Goal: Task Accomplishment & Management: Use online tool/utility

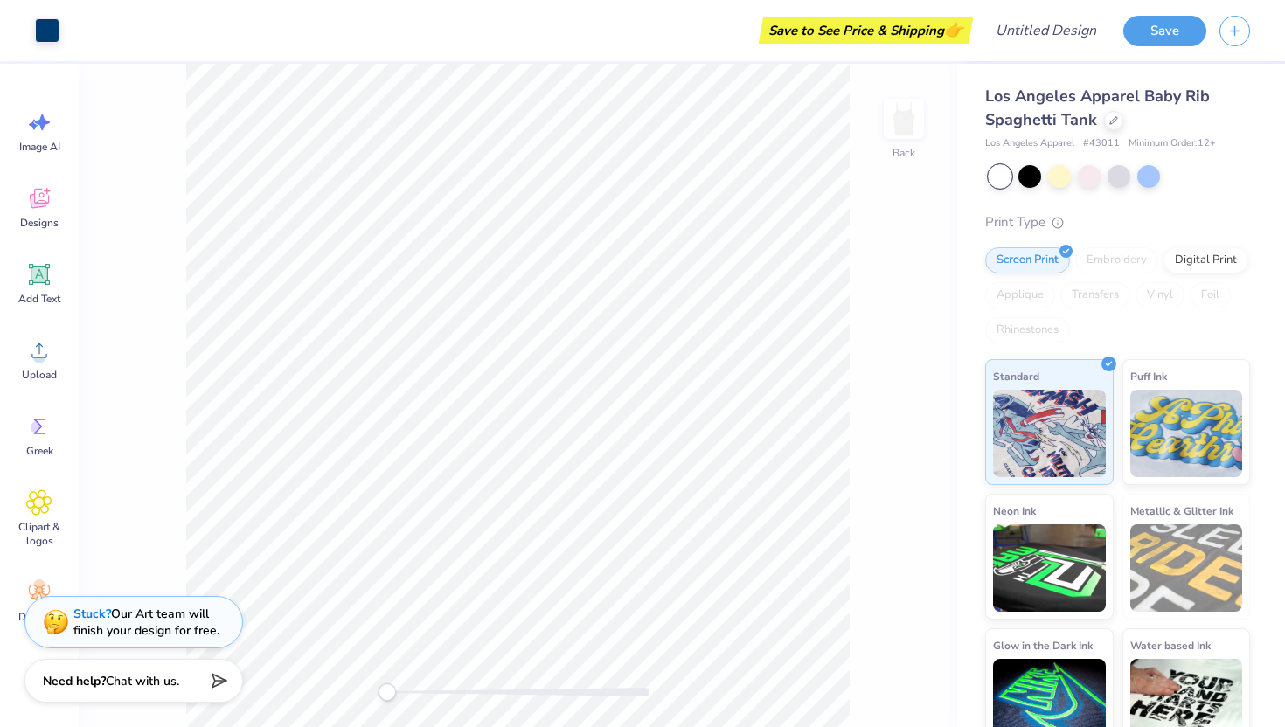
click at [1001, 177] on div at bounding box center [1000, 176] width 23 height 23
click at [34, 201] on icon at bounding box center [39, 199] width 19 height 20
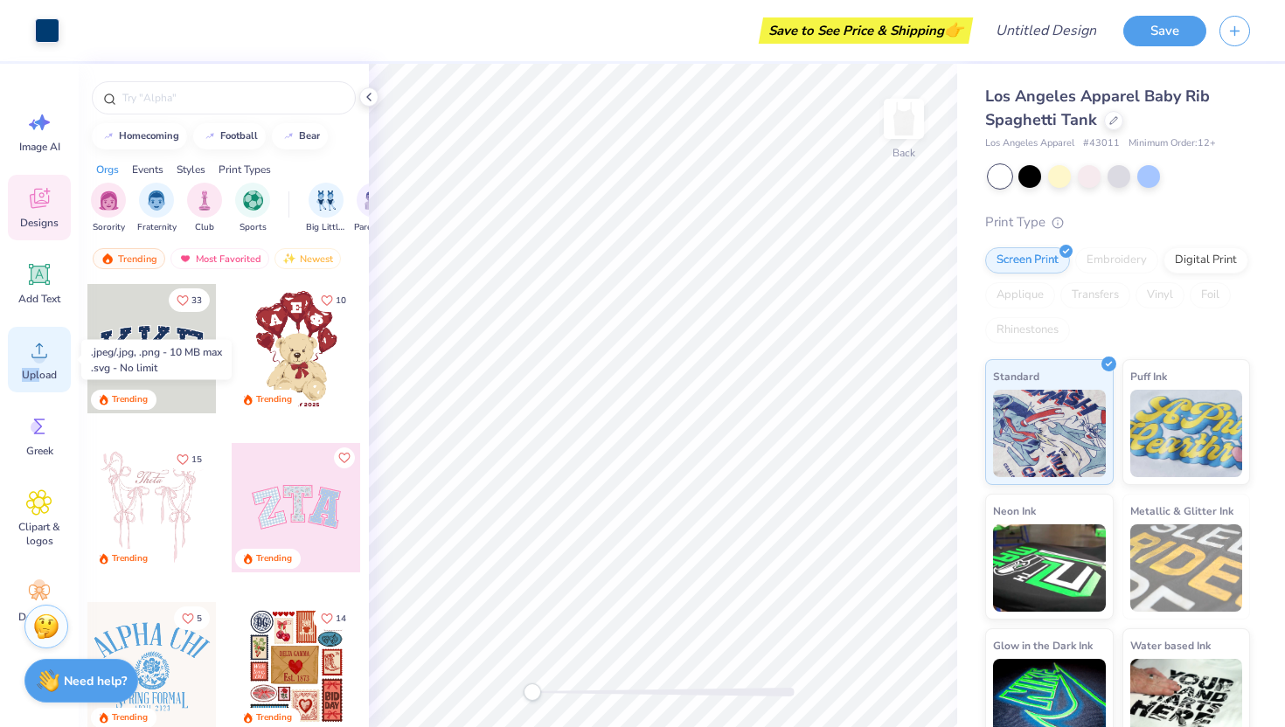
click at [38, 368] on span "Upload" at bounding box center [39, 375] width 35 height 14
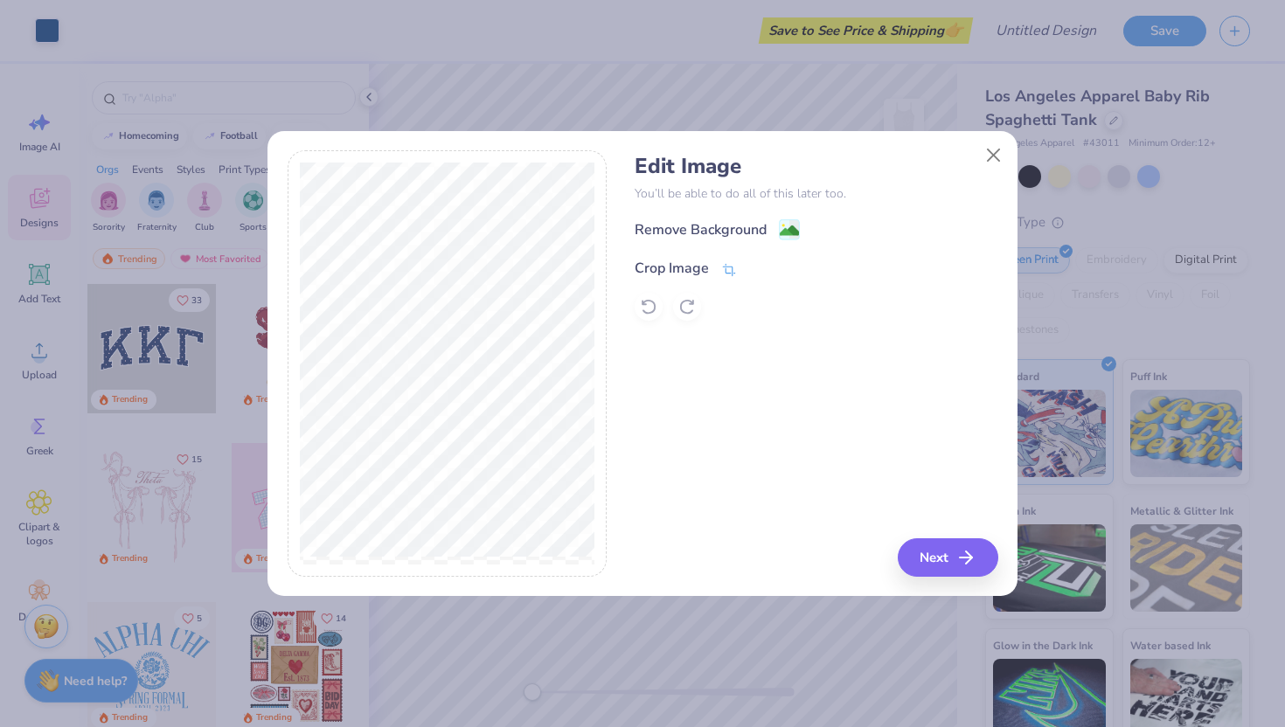
click at [718, 262] on div "Crop Image" at bounding box center [686, 268] width 102 height 21
click at [759, 267] on icon at bounding box center [758, 266] width 10 height 10
click at [937, 550] on button "Next" at bounding box center [950, 557] width 101 height 38
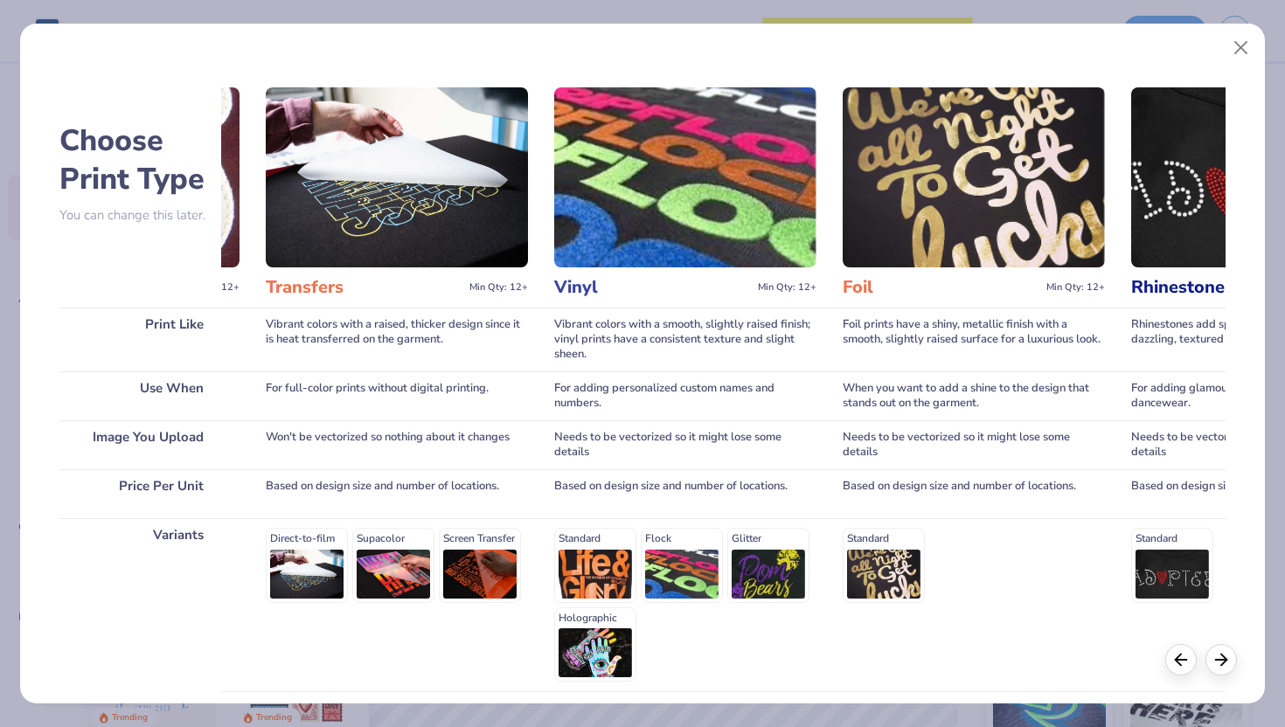
scroll to position [0, 1138]
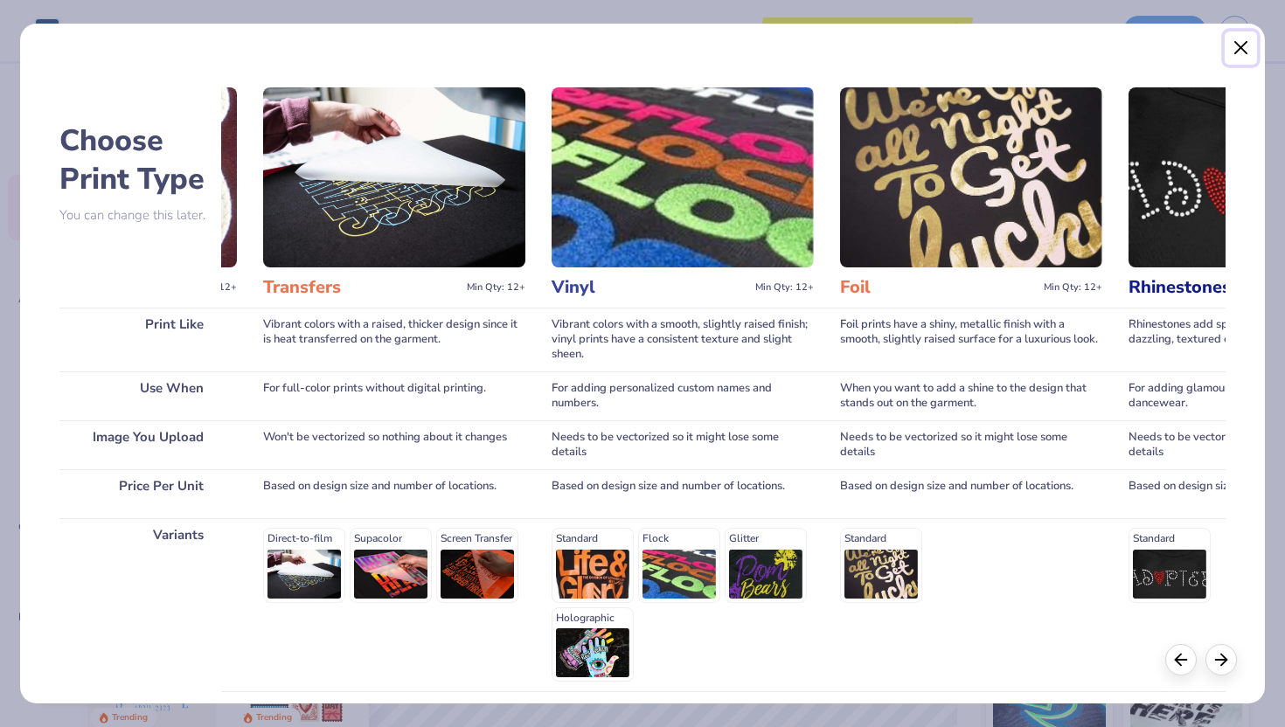
click at [1239, 38] on button "Close" at bounding box center [1241, 47] width 33 height 33
